Goal: Task Accomplishment & Management: Manage account settings

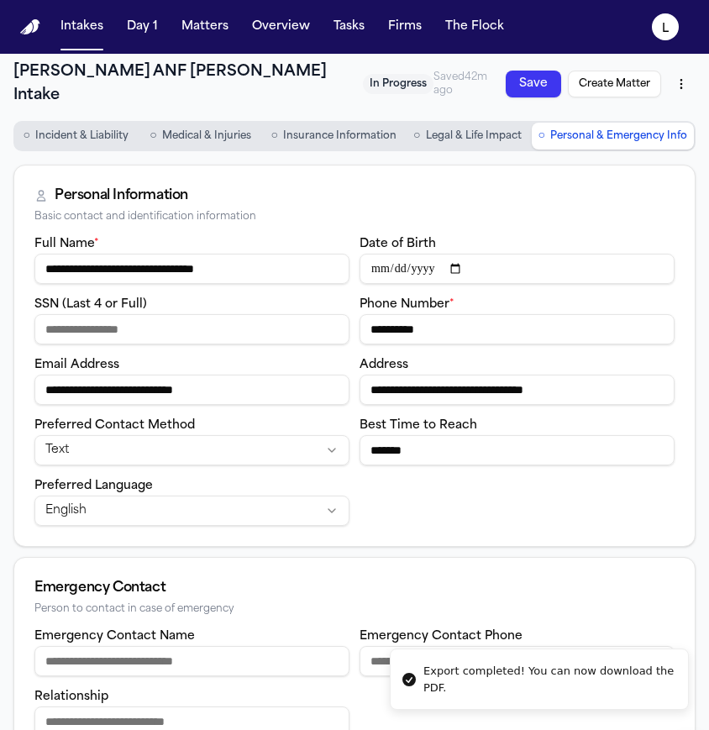
click at [507, 78] on button "Save" at bounding box center [532, 84] width 55 height 27
click at [76, 39] on button "Intakes" at bounding box center [82, 27] width 56 height 30
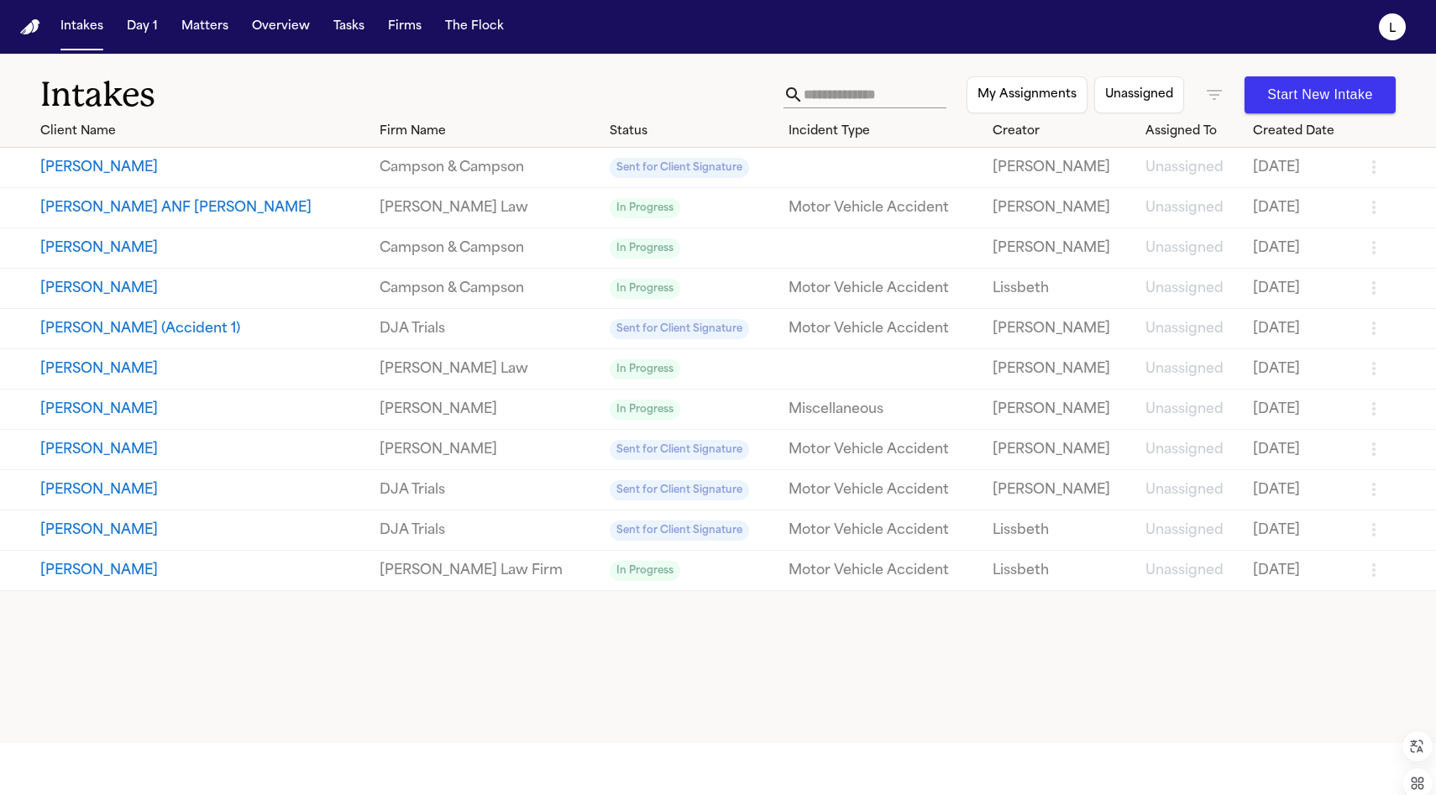
click at [708, 212] on icon "button" at bounding box center [1373, 207] width 20 height 20
click at [708, 254] on li "Archive" at bounding box center [1315, 243] width 78 height 20
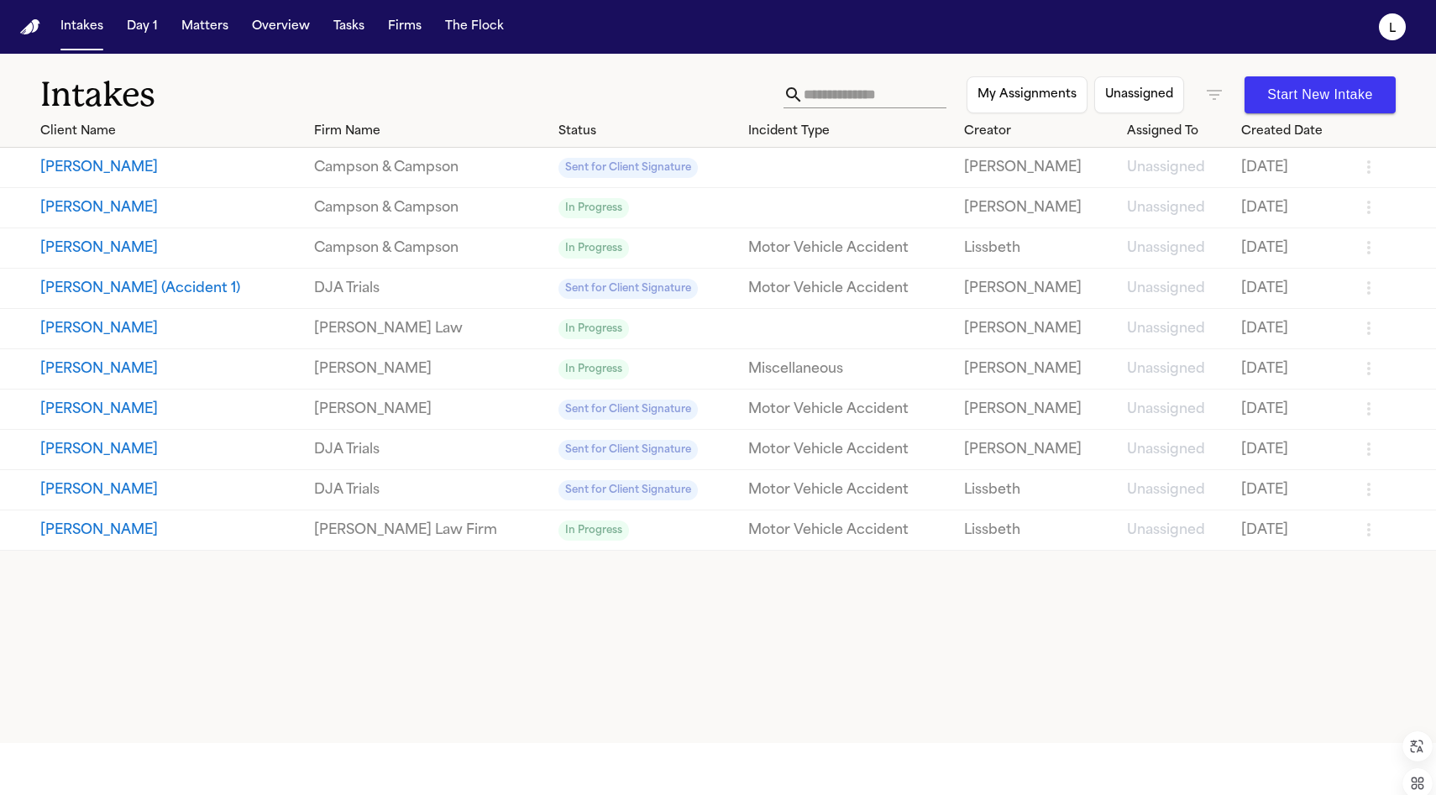
click at [173, 533] on button "[PERSON_NAME]" at bounding box center [170, 531] width 260 height 20
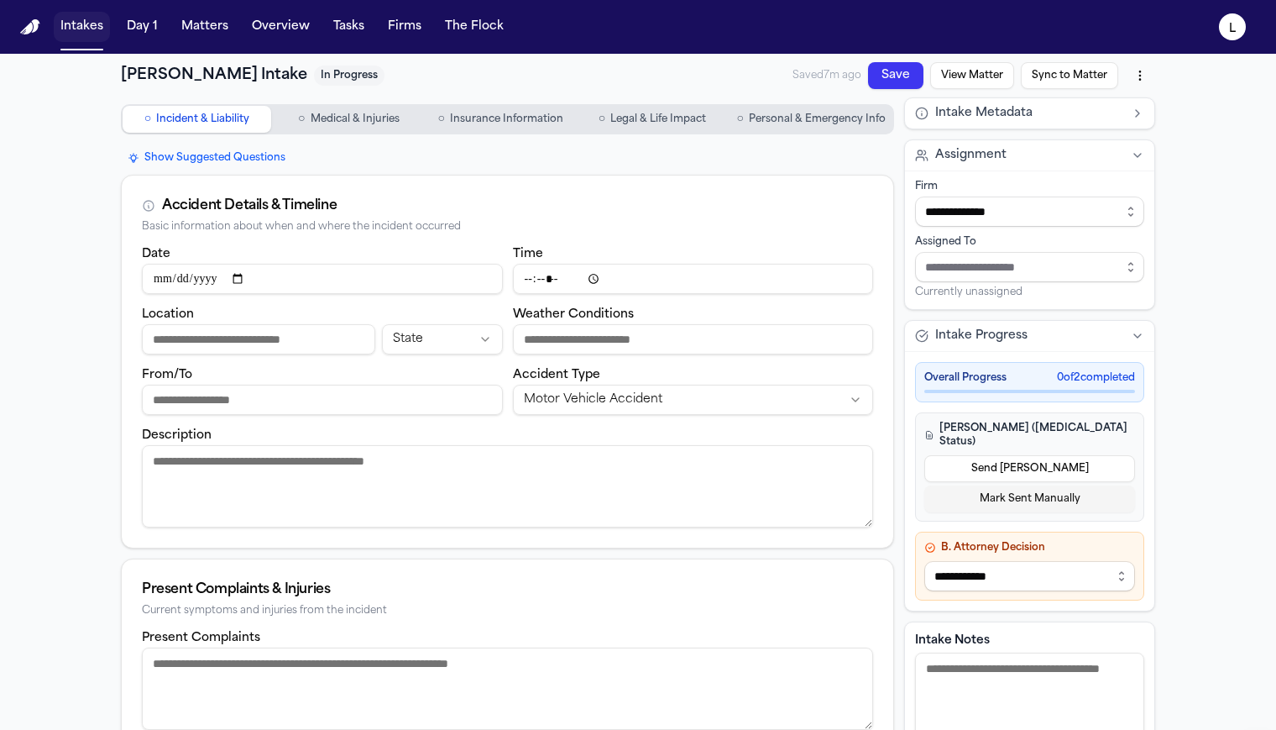
click at [81, 36] on button "Intakes" at bounding box center [82, 27] width 56 height 30
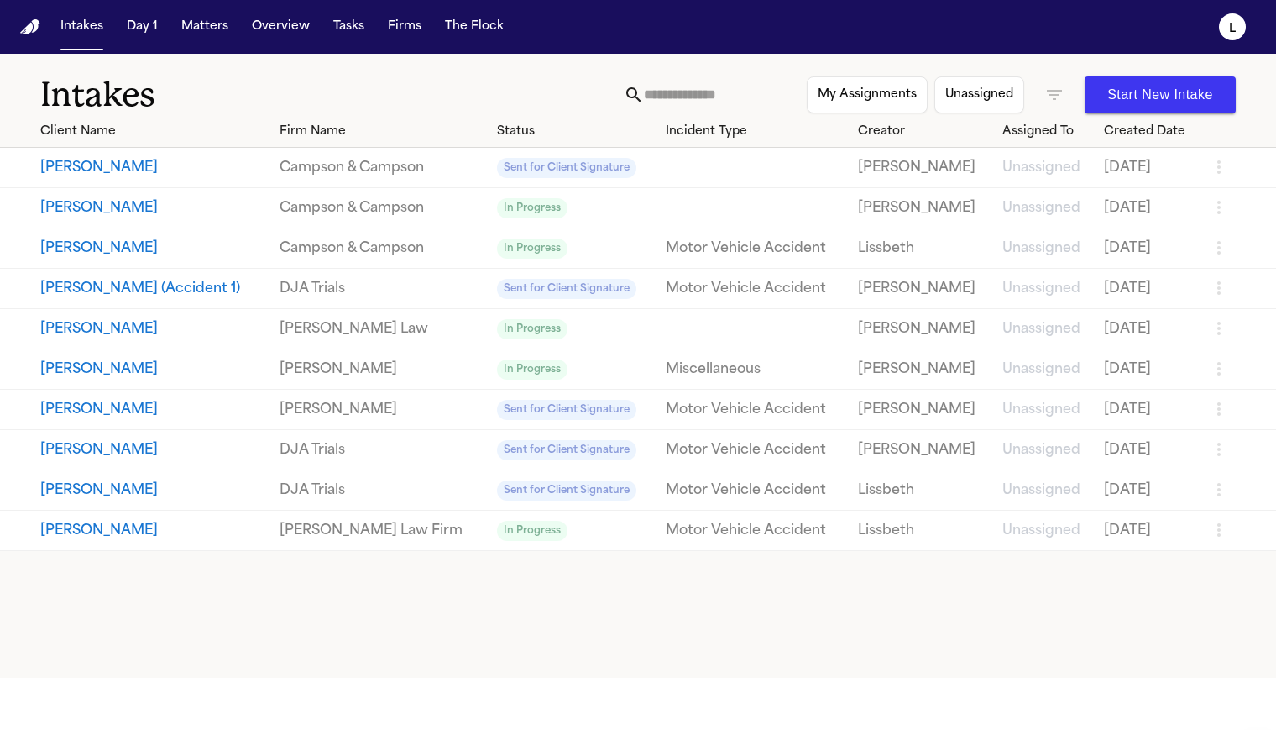
click at [54, 12] on button "Intakes" at bounding box center [82, 27] width 56 height 30
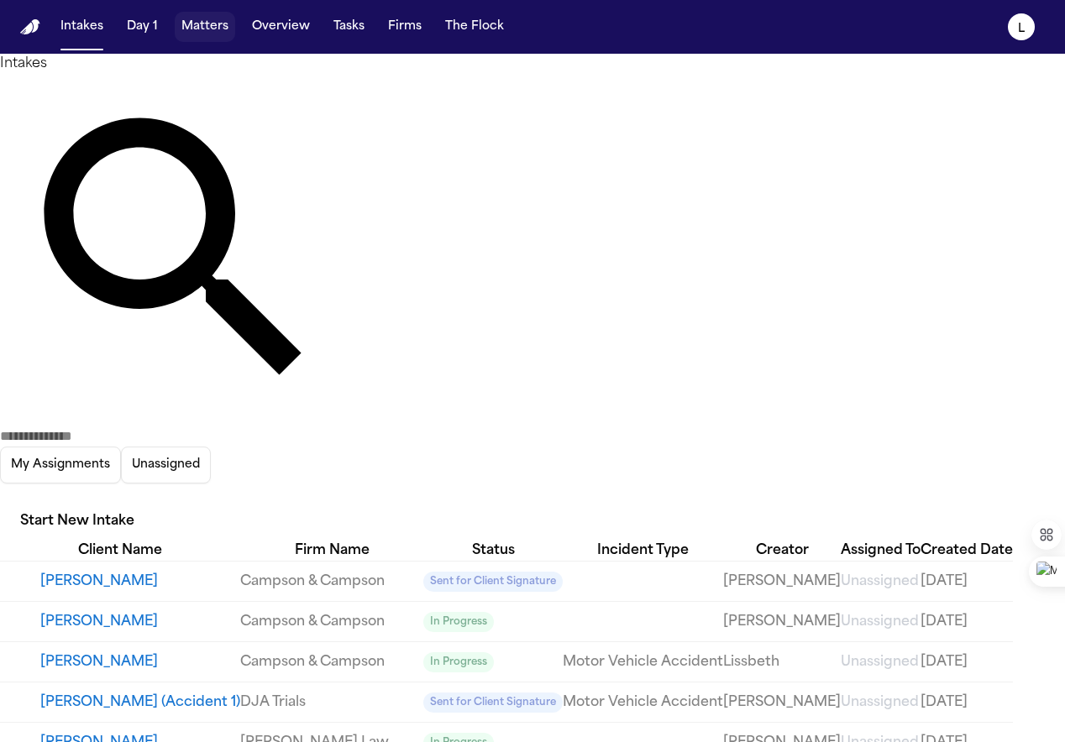
click at [218, 26] on button "Matters" at bounding box center [205, 27] width 60 height 30
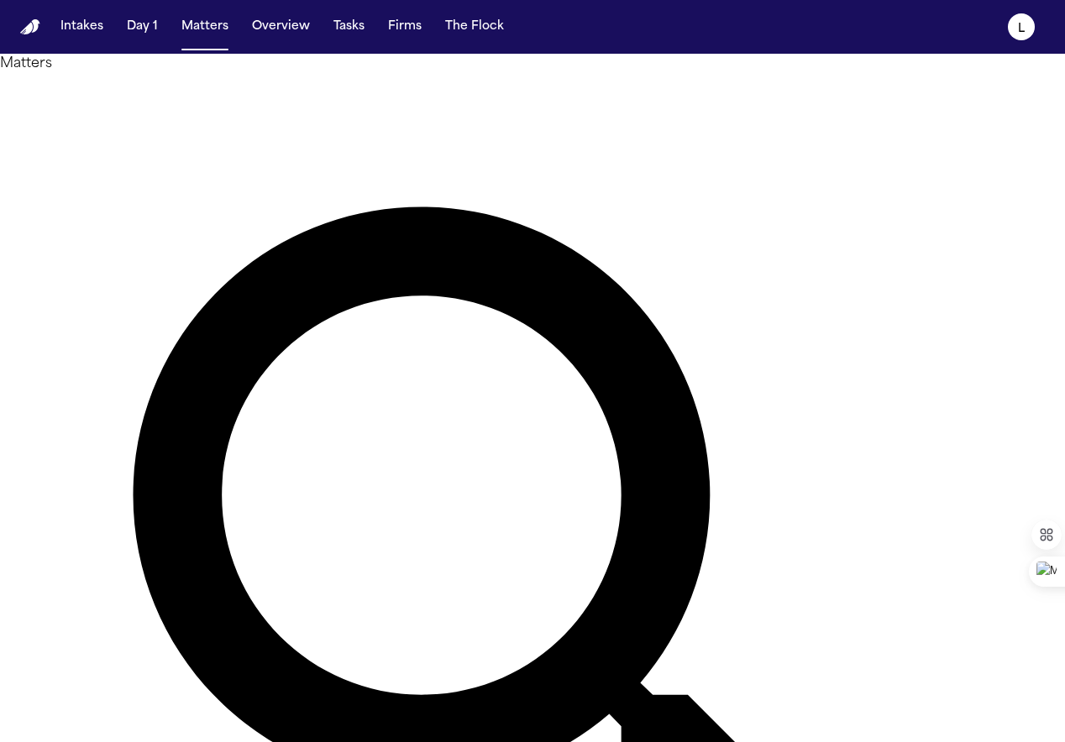
click at [93, 29] on button "Intakes" at bounding box center [82, 27] width 56 height 30
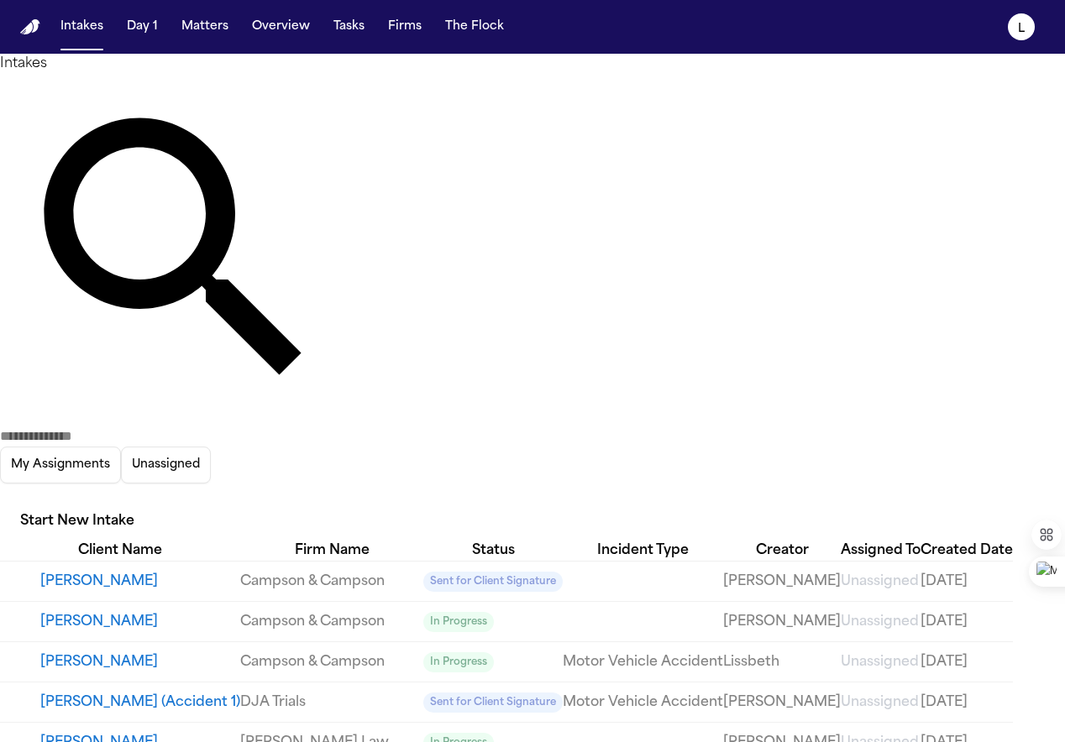
click at [0, 497] on icon "button" at bounding box center [0, 497] width 0 height 0
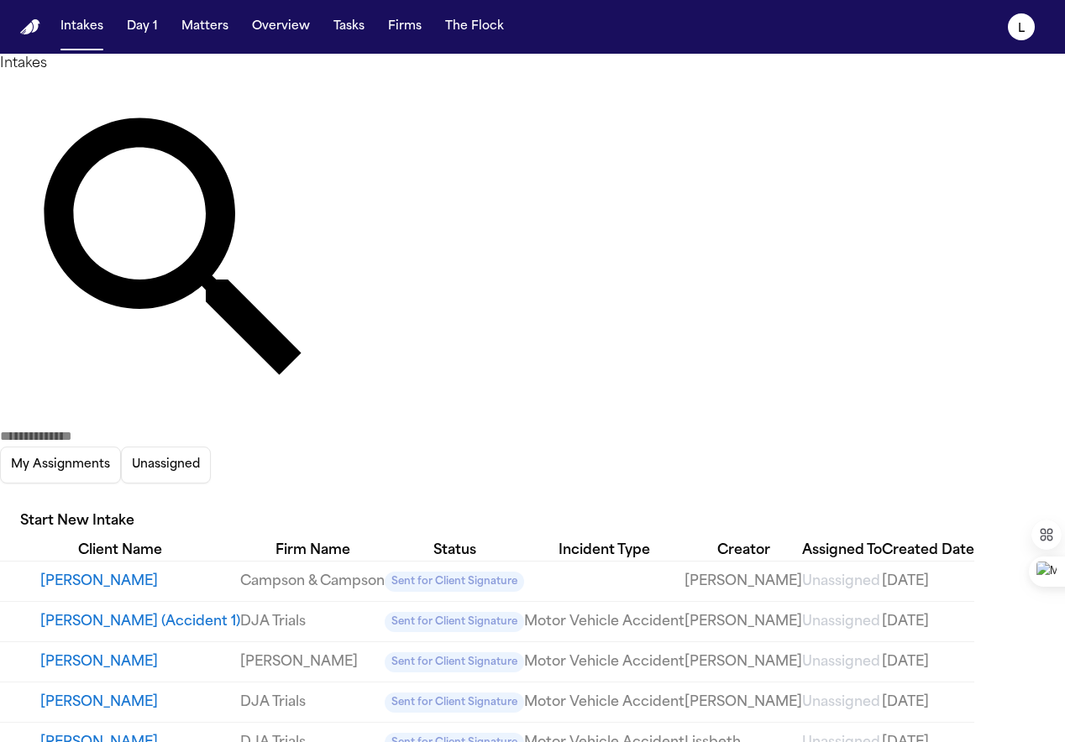
click at [463, 741] on div at bounding box center [532, 742] width 1065 height 0
click at [134, 426] on input "text" at bounding box center [67, 436] width 134 height 20
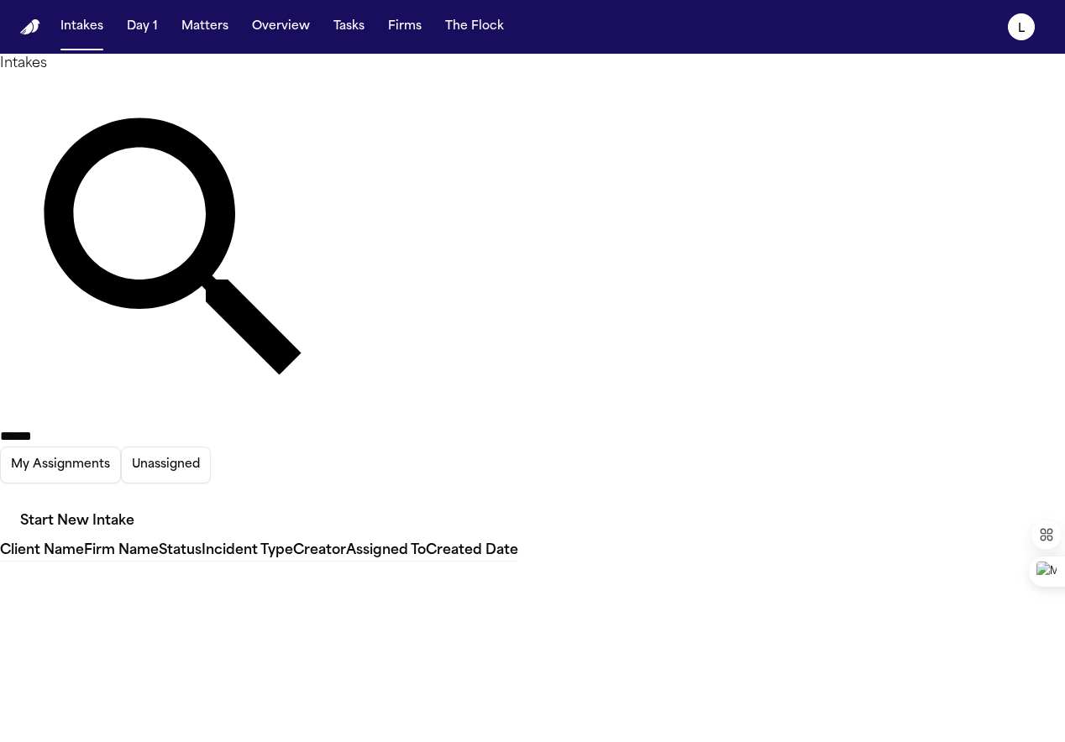
drag, startPoint x: 474, startPoint y: 103, endPoint x: 301, endPoint y: 86, distance: 174.6
click at [301, 86] on div "Intakes ****** My Assignments Unassigned Start New Intake" at bounding box center [532, 297] width 1065 height 487
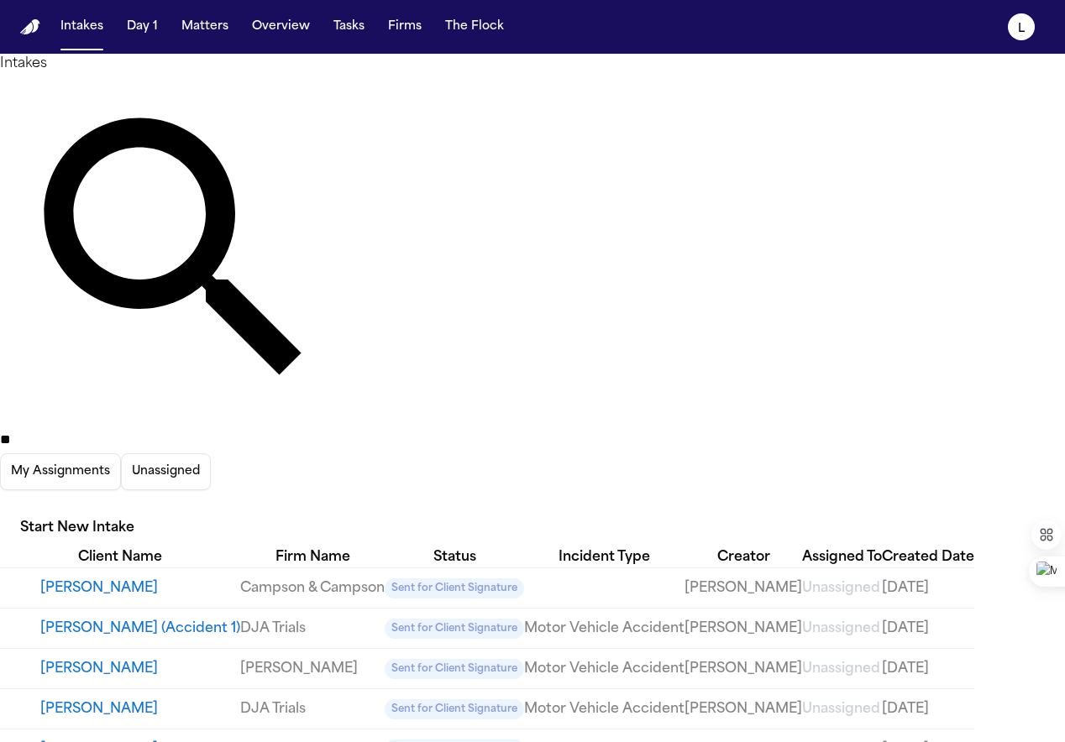
type input "*"
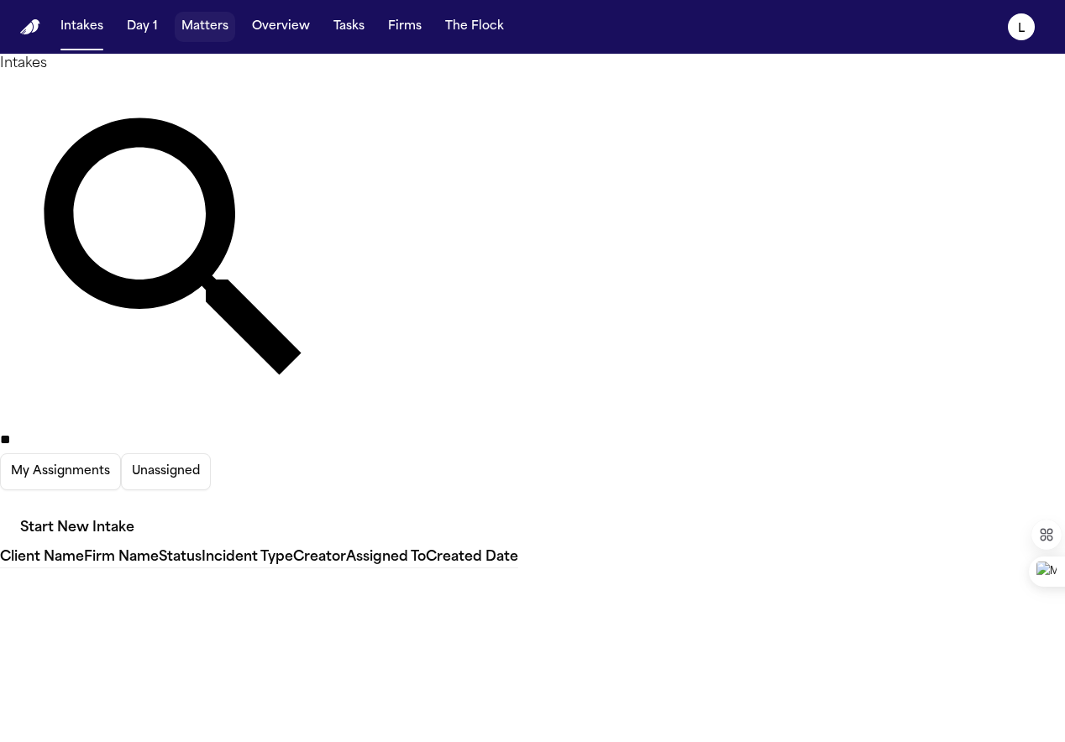
type input "**"
click at [203, 29] on button "Matters" at bounding box center [205, 27] width 60 height 30
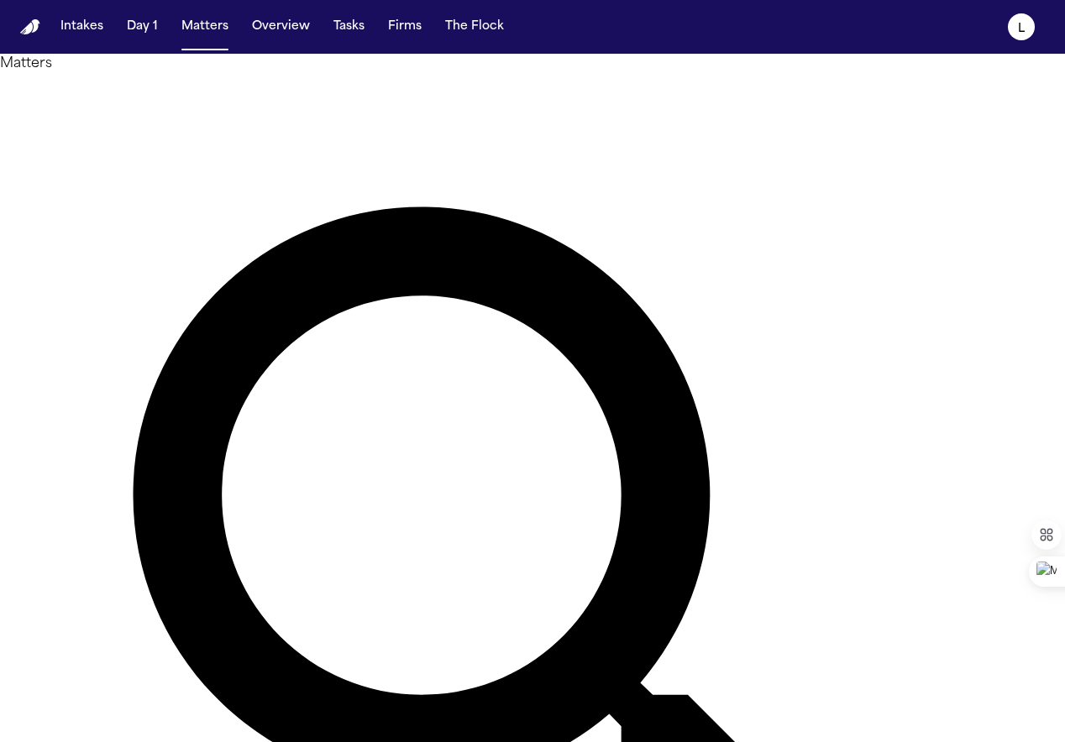
type input "*****"
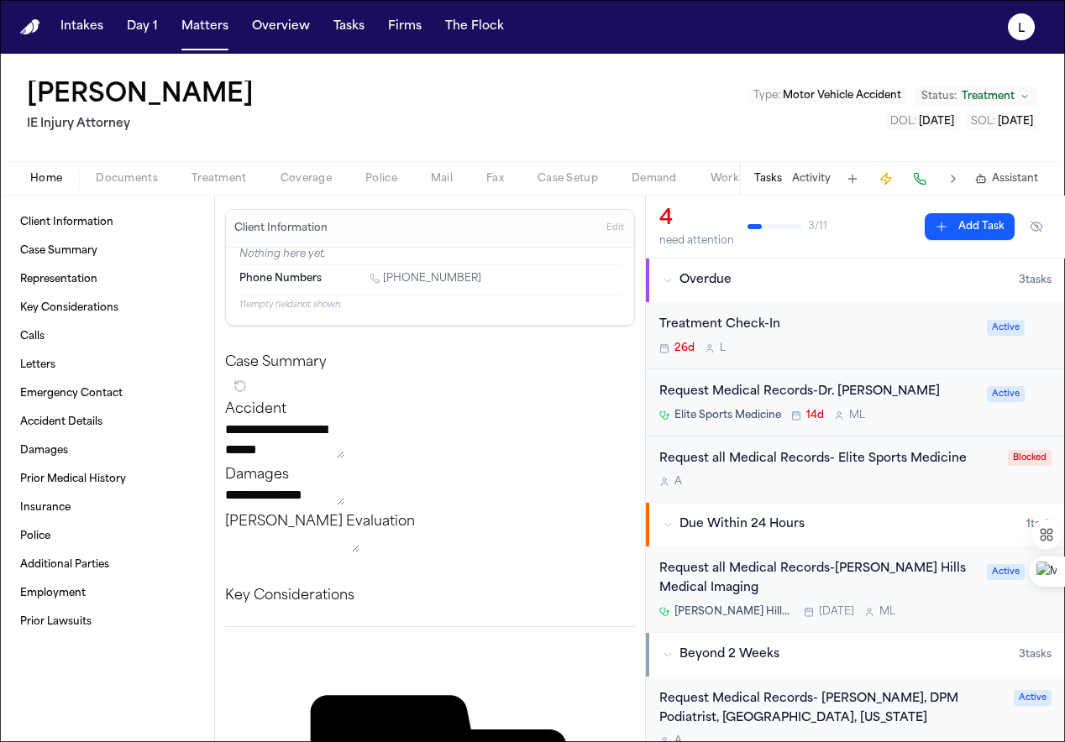
click at [918, 124] on span "[DATE]" at bounding box center [935, 122] width 35 height 10
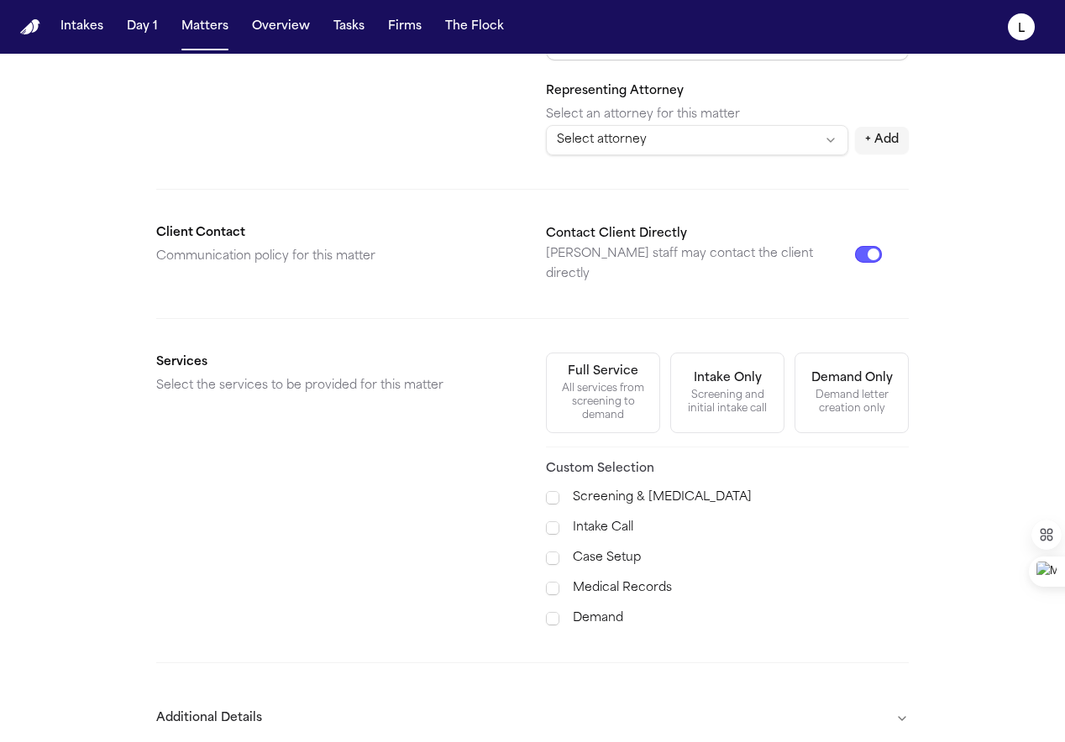
scroll to position [390, 0]
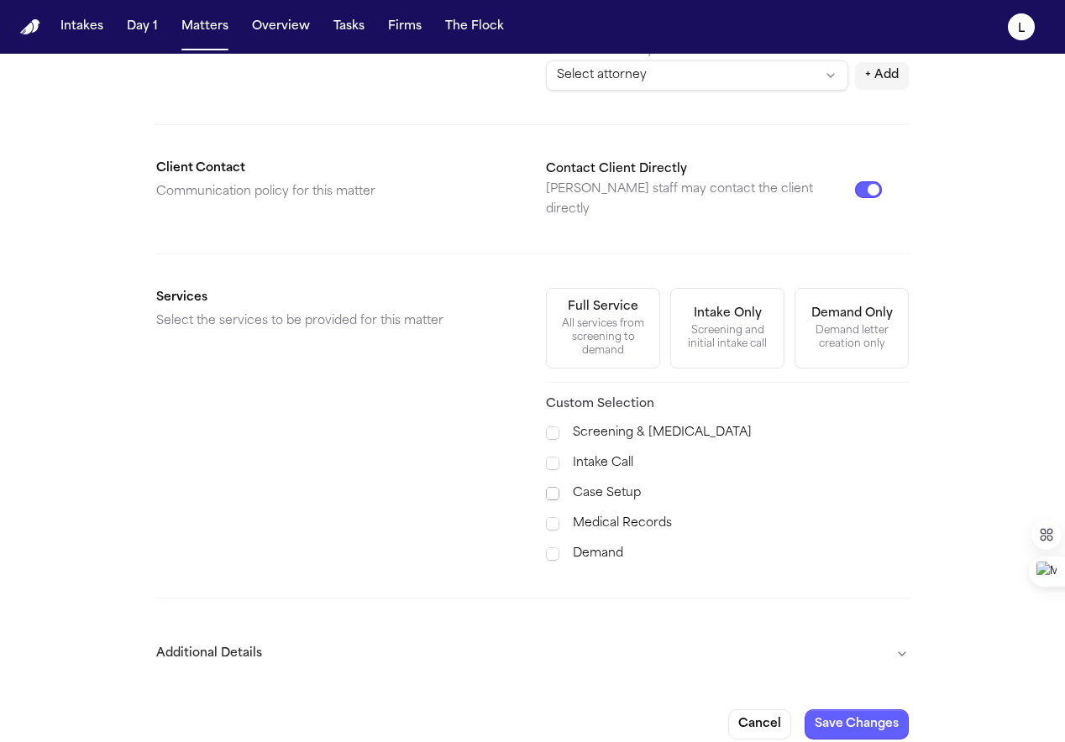
click at [551, 487] on span at bounding box center [552, 493] width 13 height 13
click at [548, 514] on div "Medical Records" at bounding box center [727, 524] width 363 height 20
click at [551, 517] on span at bounding box center [552, 523] width 13 height 13
click at [547, 547] on span at bounding box center [552, 553] width 13 height 13
click at [871, 648] on button "Additional Details" at bounding box center [532, 654] width 752 height 44
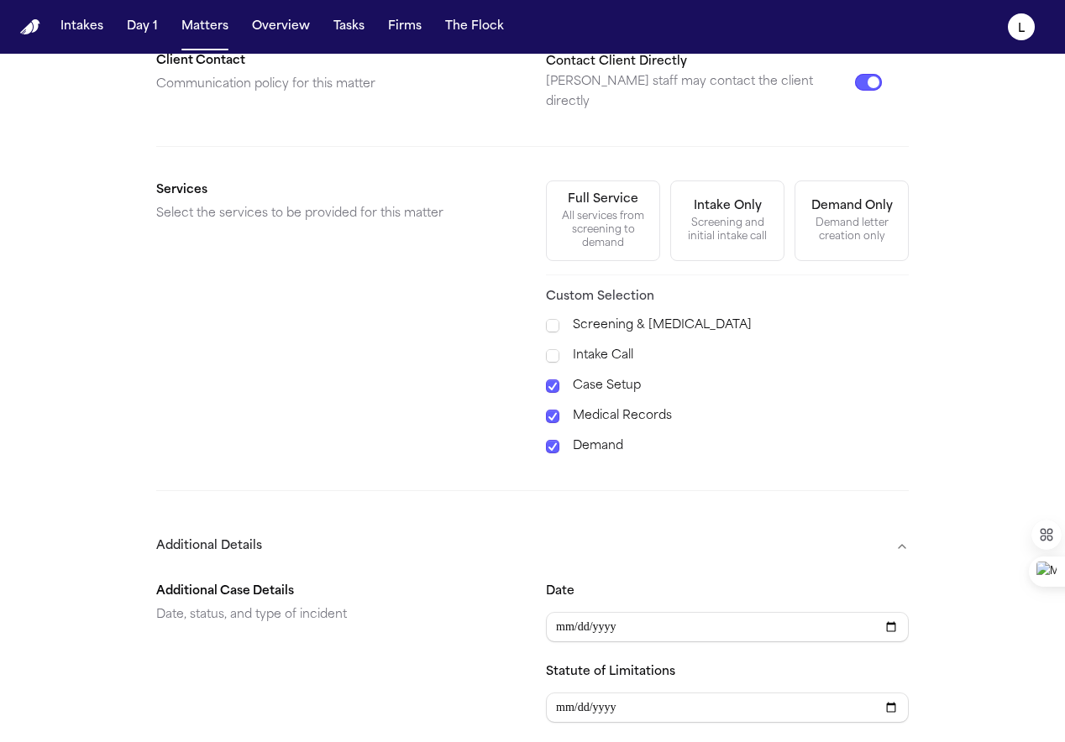
scroll to position [683, 0]
